Goal: Book appointment/travel/reservation

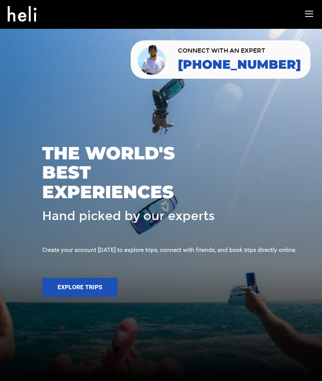
click at [294, 13] on div "adventures experts destinations gear stories search cart sign in" at bounding box center [161, 14] width 318 height 28
click at [306, 13] on icon at bounding box center [309, 14] width 8 height 9
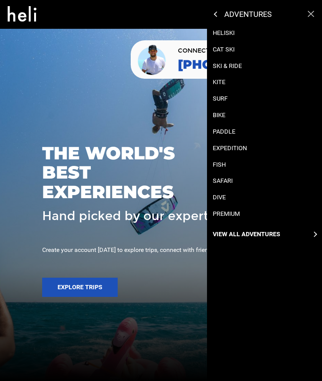
click at [213, 14] on div "adventures" at bounding box center [264, 14] width 115 height 29
click at [216, 13] on icon at bounding box center [216, 14] width 5 height 5
click at [218, 14] on icon at bounding box center [216, 14] width 5 height 5
click at [313, 15] on icon at bounding box center [309, 14] width 12 height 9
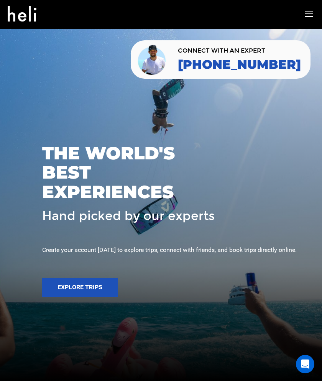
click at [305, 14] on icon at bounding box center [309, 14] width 8 height 9
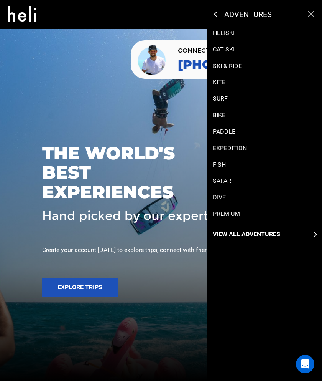
click at [293, 235] on div "View All Adventures" at bounding box center [265, 234] width 104 height 9
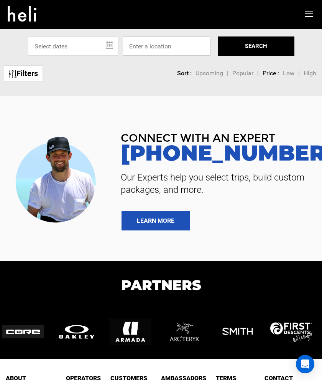
click at [153, 46] on input at bounding box center [167, 45] width 88 height 19
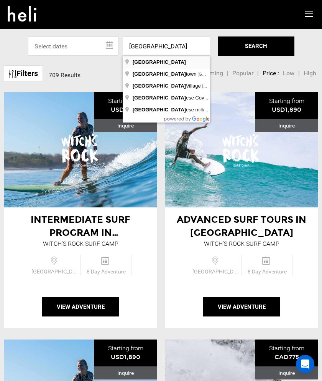
type input "[GEOGRAPHIC_DATA]"
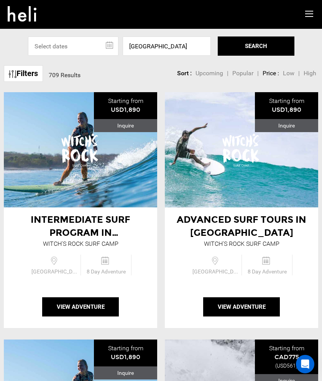
click at [311, 11] on icon at bounding box center [309, 14] width 8 height 9
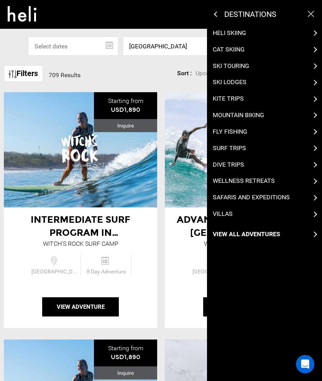
click at [230, 49] on p "Cat Skiing" at bounding box center [229, 49] width 32 height 9
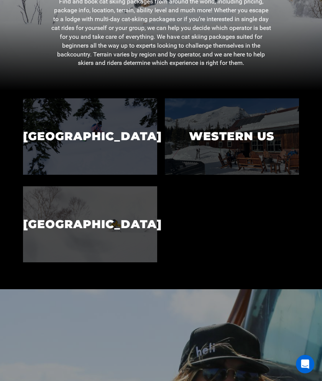
scroll to position [170, 0]
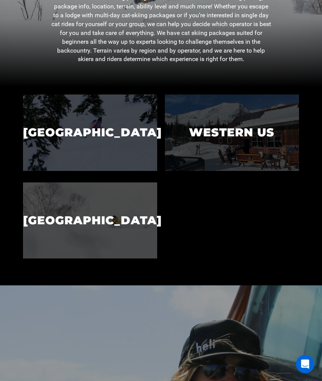
click at [115, 226] on p "[GEOGRAPHIC_DATA]" at bounding box center [90, 220] width 134 height 34
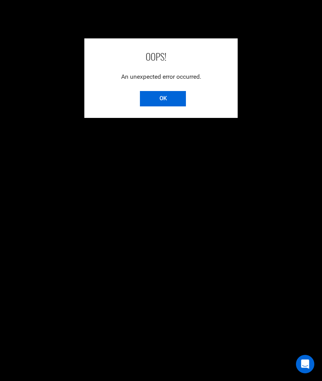
click at [160, 94] on input "OK" at bounding box center [163, 98] width 46 height 15
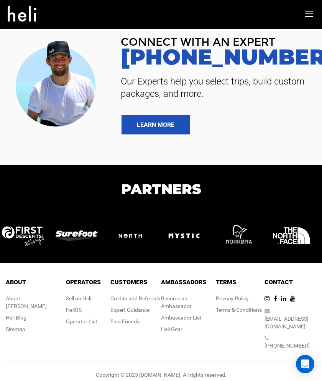
click at [311, 13] on icon at bounding box center [309, 14] width 8 height 9
